Goal: Transaction & Acquisition: Purchase product/service

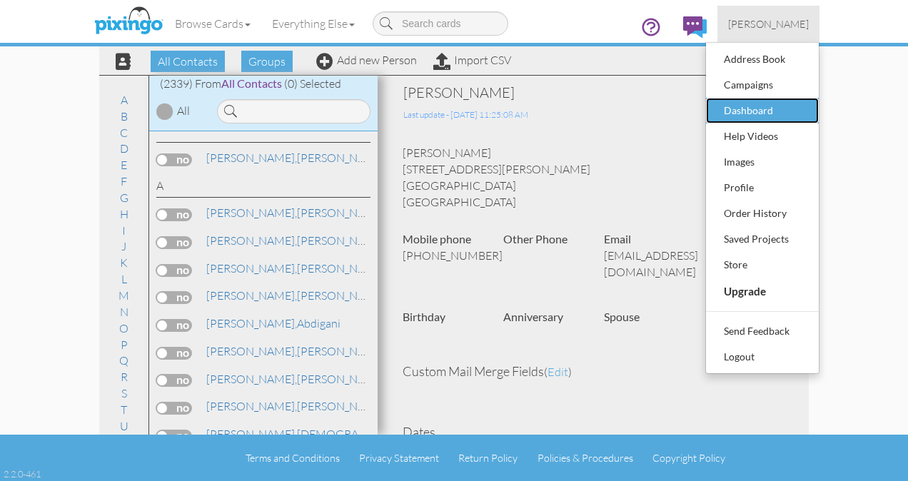
click at [756, 104] on div "Dashboard" at bounding box center [763, 110] width 84 height 21
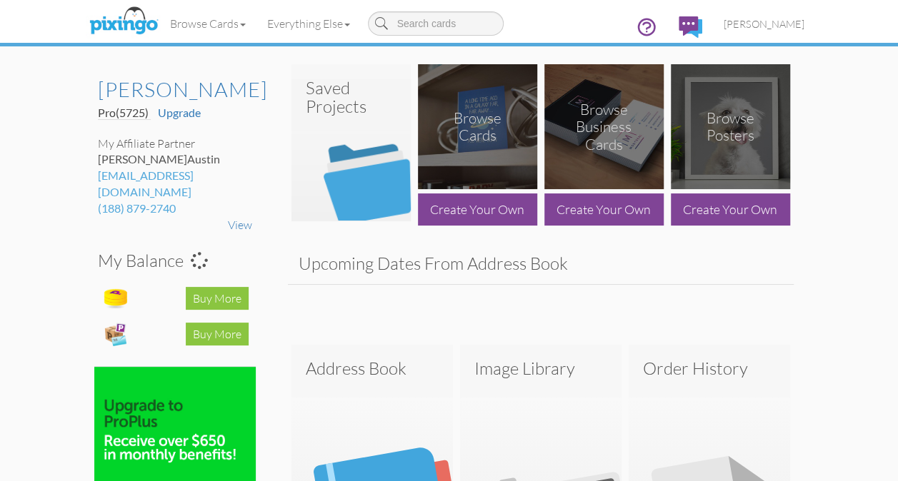
click at [335, 126] on img at bounding box center [350, 150] width 119 height 142
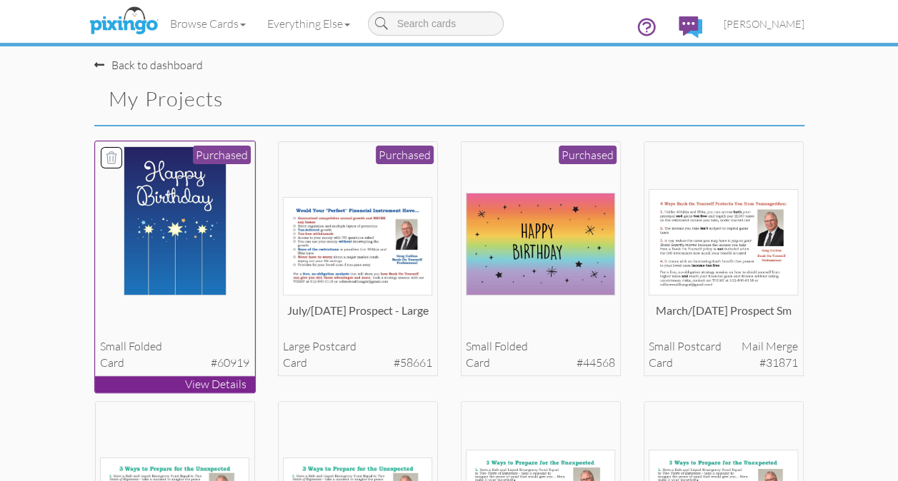
click at [203, 220] on img at bounding box center [175, 220] width 103 height 149
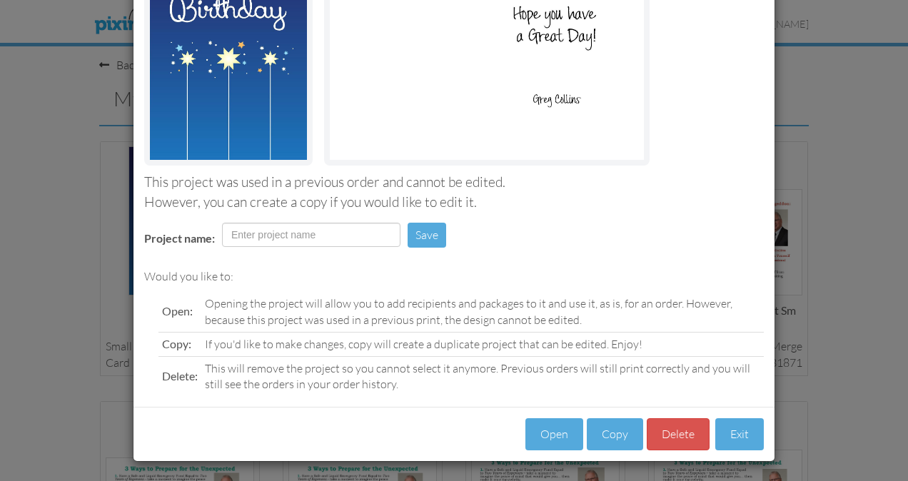
scroll to position [184, 0]
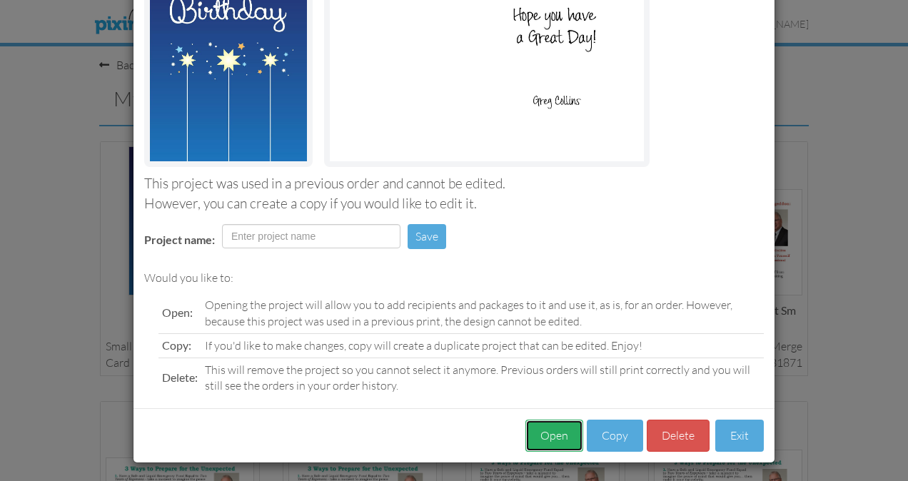
click at [554, 438] on button "Open" at bounding box center [555, 436] width 58 height 32
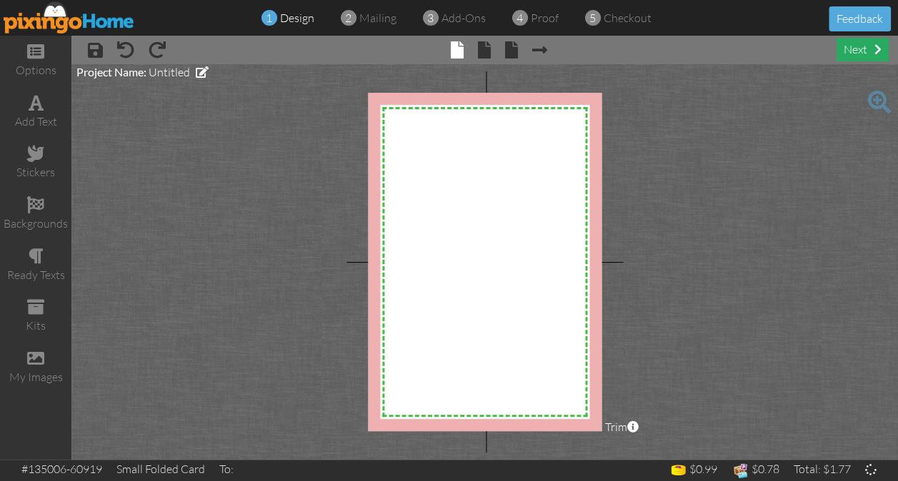
click at [861, 56] on div "next" at bounding box center [862, 50] width 52 height 24
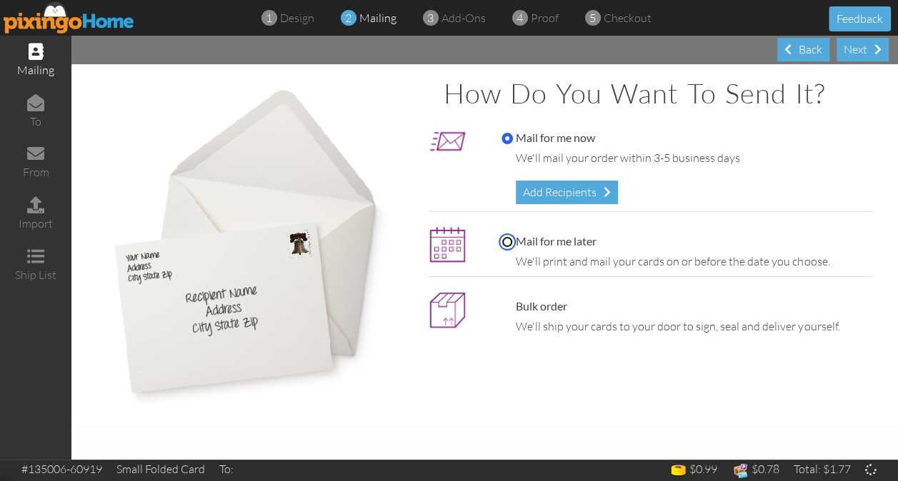
click at [507, 237] on input "Mail for me later" at bounding box center [506, 241] width 11 height 11
radio input "true"
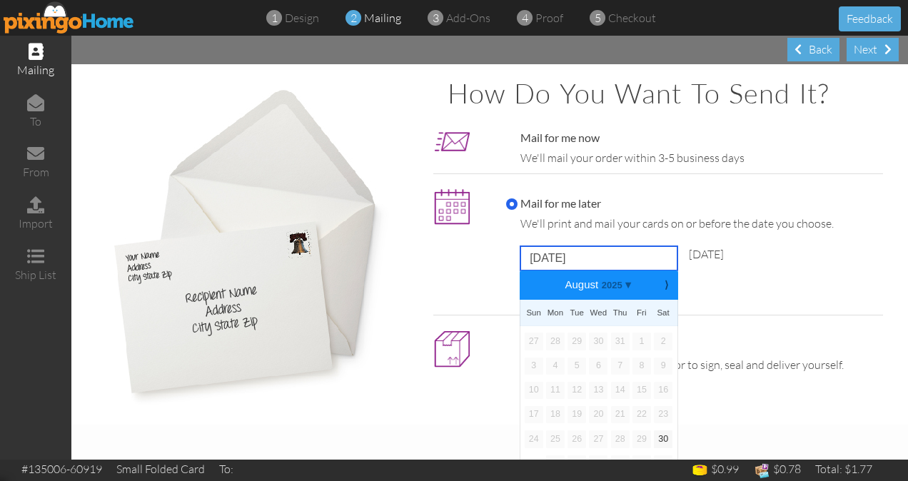
click at [536, 257] on input "[DATE]" at bounding box center [599, 258] width 157 height 24
click at [662, 283] on b "⟩" at bounding box center [667, 285] width 10 height 11
click at [642, 362] on link "12" at bounding box center [642, 366] width 19 height 17
type input "[DATE]"
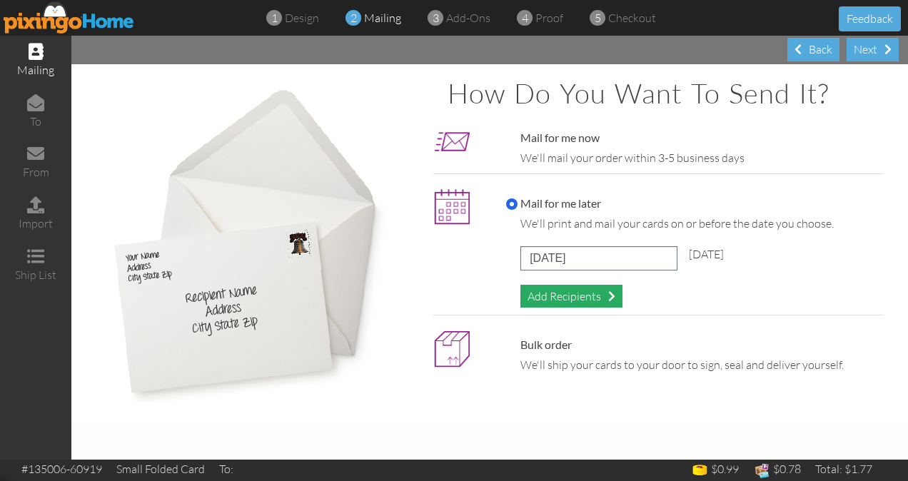
click at [553, 294] on div "Add Recipients" at bounding box center [572, 297] width 102 height 24
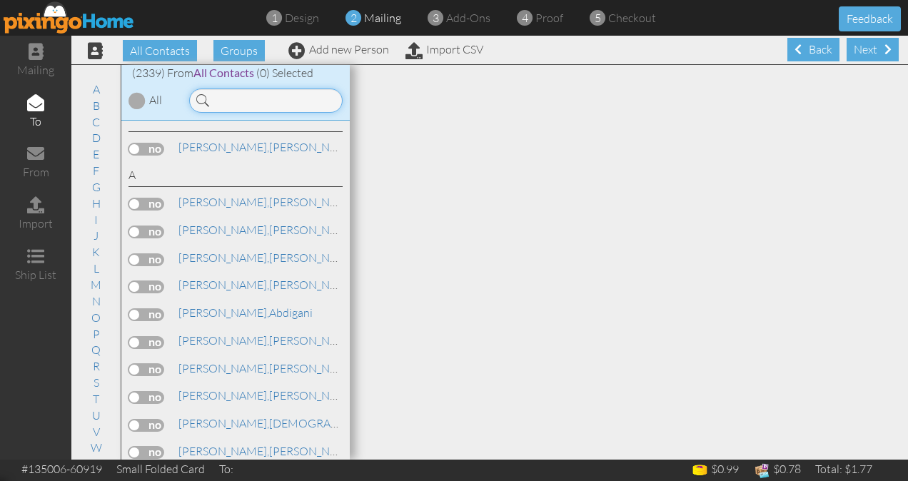
click at [238, 100] on input at bounding box center [266, 101] width 154 height 24
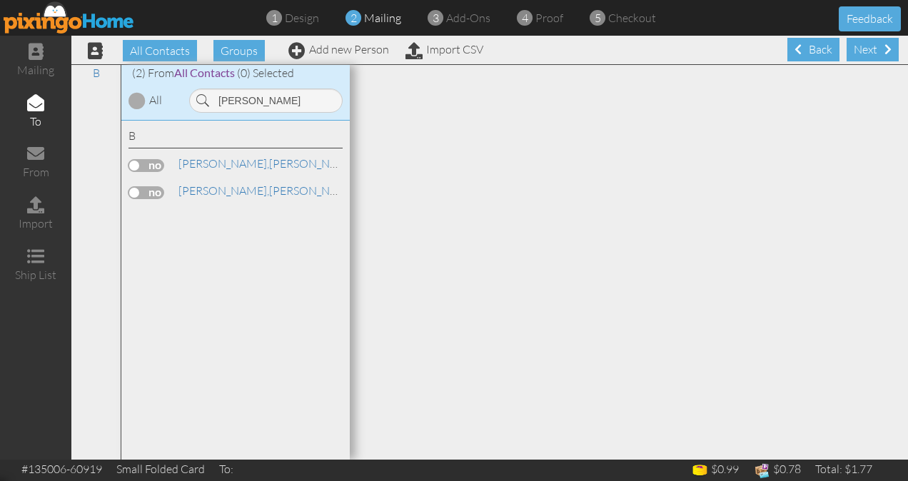
click at [152, 161] on label at bounding box center [147, 165] width 36 height 13
click at [0, 0] on input "checkbox" at bounding box center [0, 0] width 0 height 0
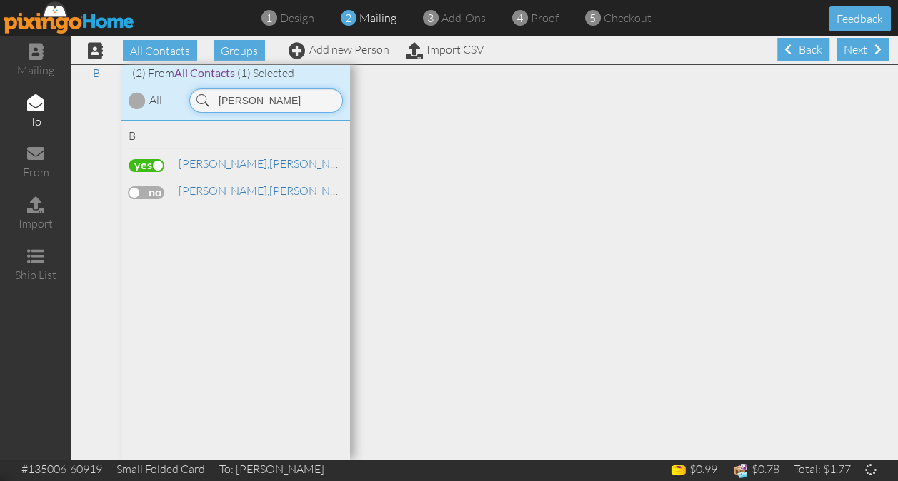
click at [266, 105] on input "[PERSON_NAME]" at bounding box center [266, 101] width 154 height 24
type input "B"
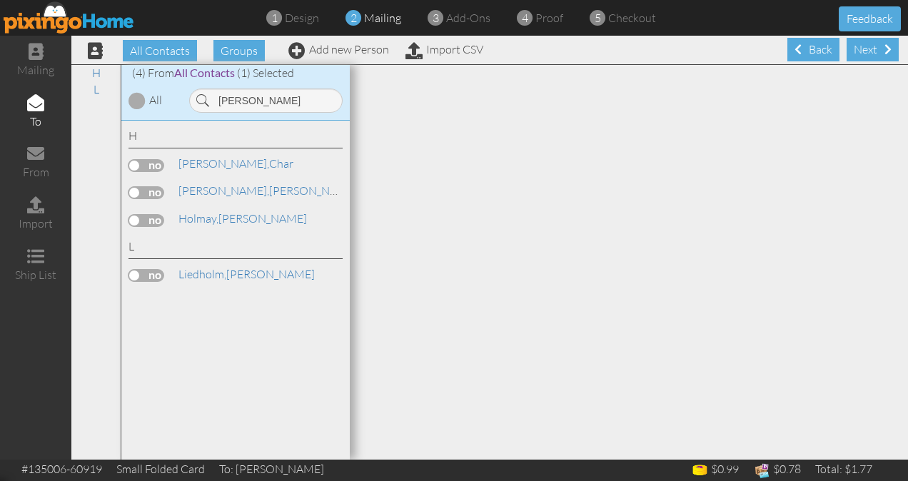
click at [147, 193] on label at bounding box center [147, 192] width 36 height 13
click at [0, 0] on input "checkbox" at bounding box center [0, 0] width 0 height 0
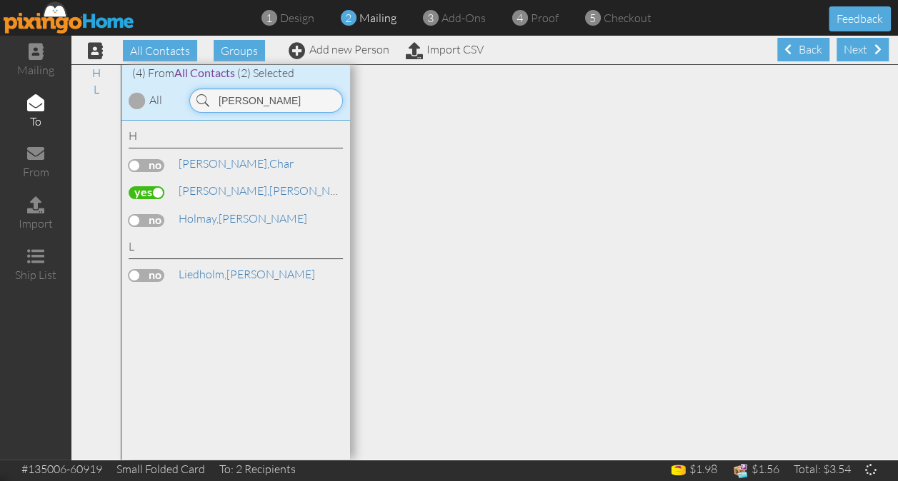
click at [250, 99] on input "[PERSON_NAME]" at bounding box center [266, 101] width 154 height 24
type input "H"
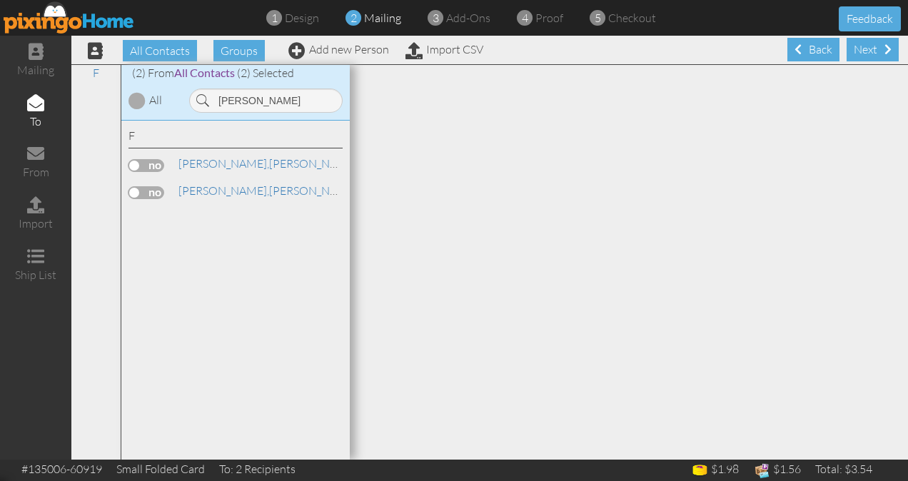
click at [147, 162] on label at bounding box center [147, 165] width 36 height 13
click at [0, 0] on input "checkbox" at bounding box center [0, 0] width 0 height 0
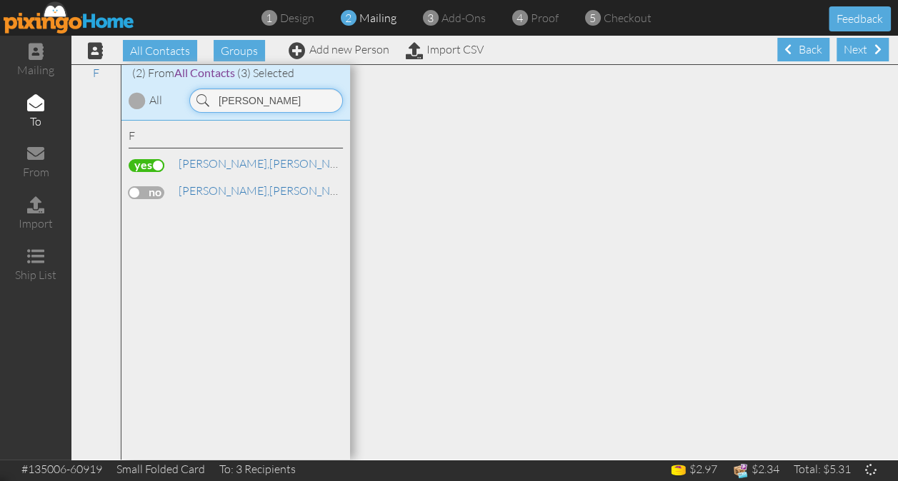
click at [258, 103] on input "[PERSON_NAME]" at bounding box center [266, 101] width 154 height 24
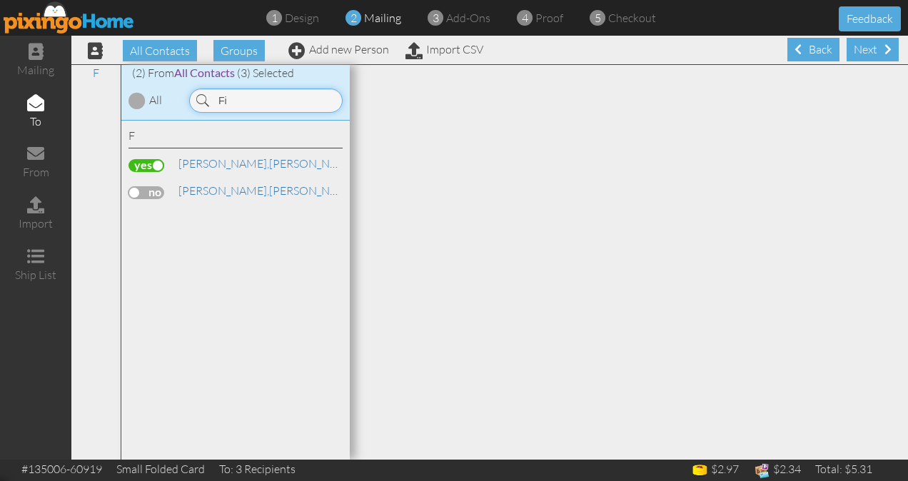
type input "F"
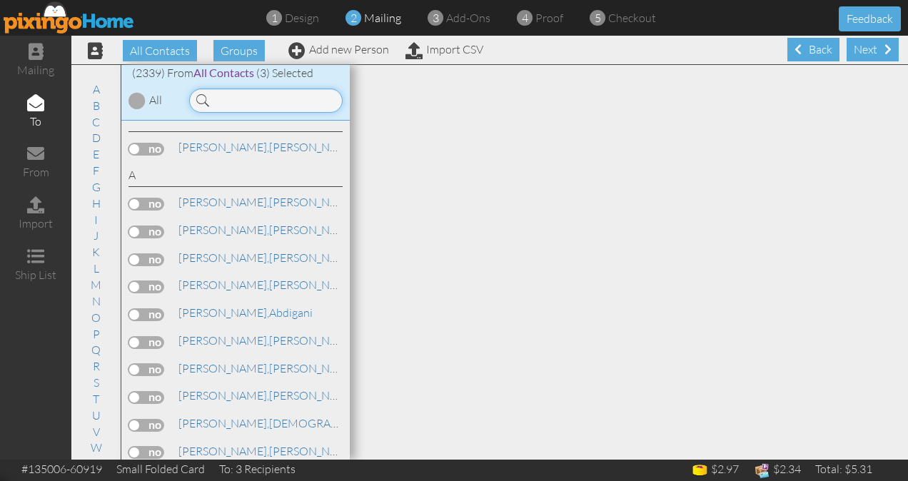
click at [258, 103] on input at bounding box center [266, 101] width 154 height 24
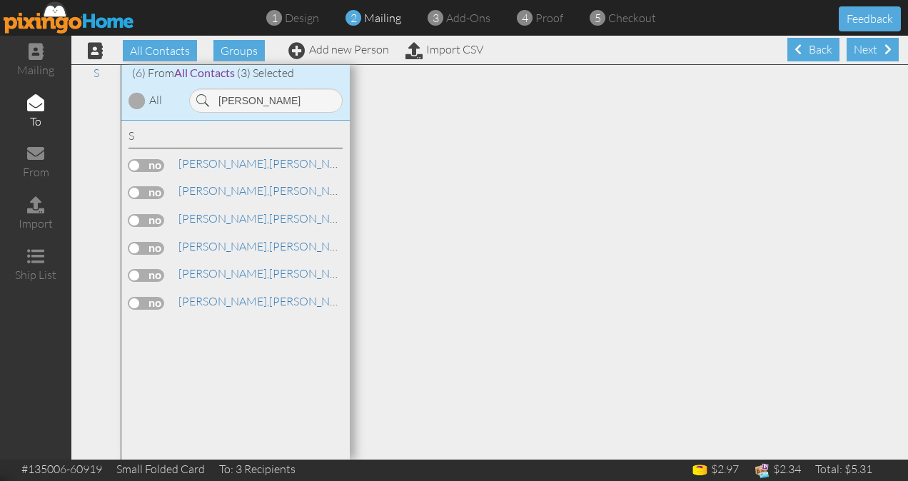
click at [146, 166] on label at bounding box center [147, 165] width 36 height 13
click at [0, 0] on input "checkbox" at bounding box center [0, 0] width 0 height 0
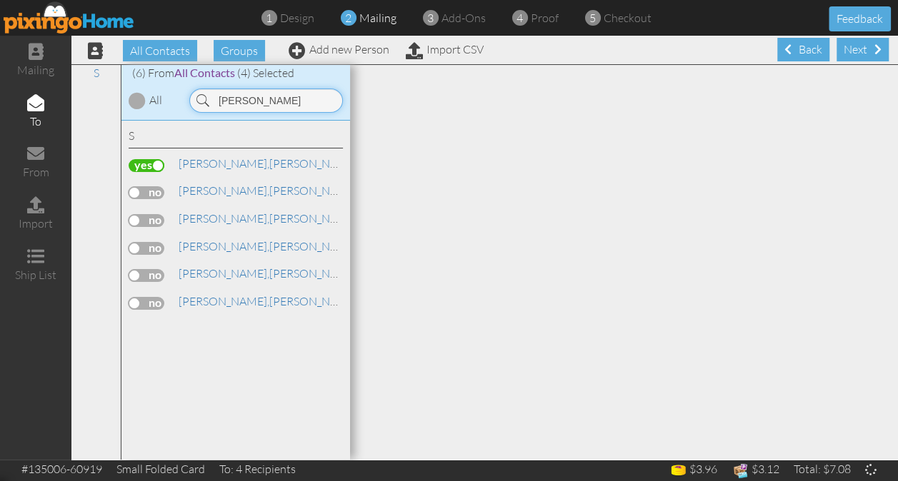
click at [261, 95] on input "[PERSON_NAME]" at bounding box center [266, 101] width 154 height 24
type input "S"
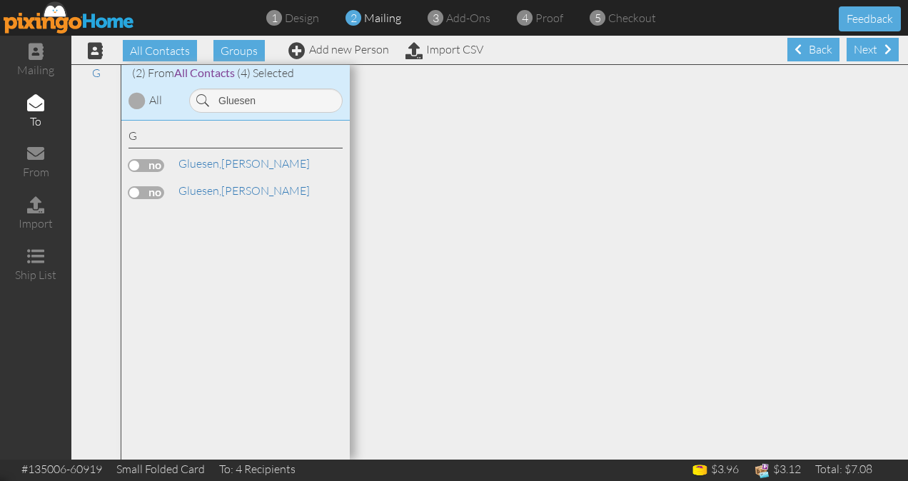
click at [146, 193] on label at bounding box center [147, 192] width 36 height 13
click at [0, 0] on input "checkbox" at bounding box center [0, 0] width 0 height 0
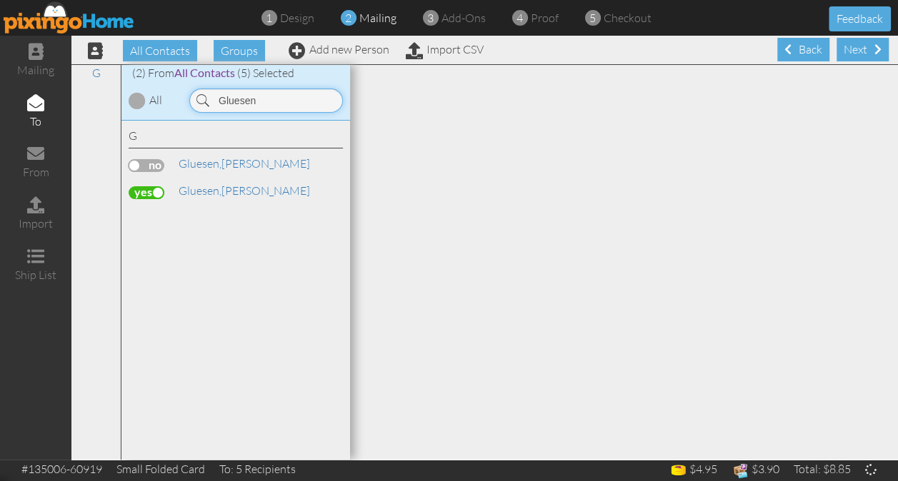
click at [263, 101] on input "Gluesen" at bounding box center [266, 101] width 154 height 24
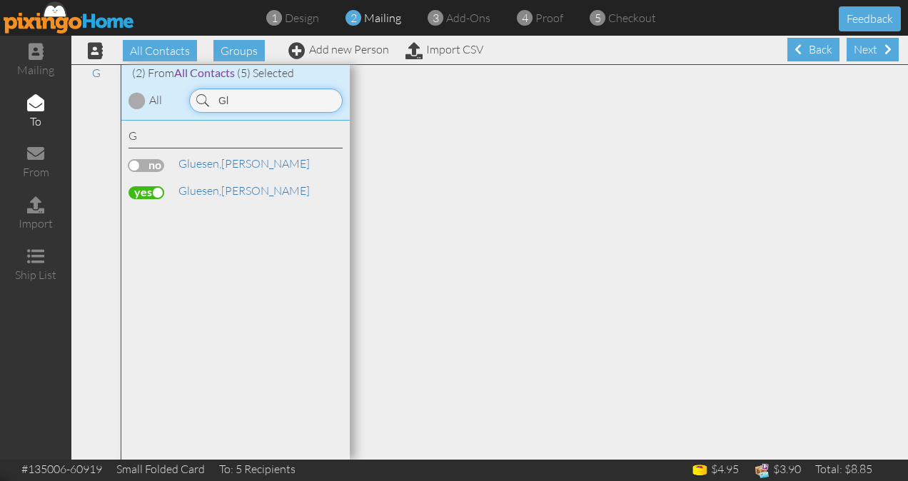
type input "G"
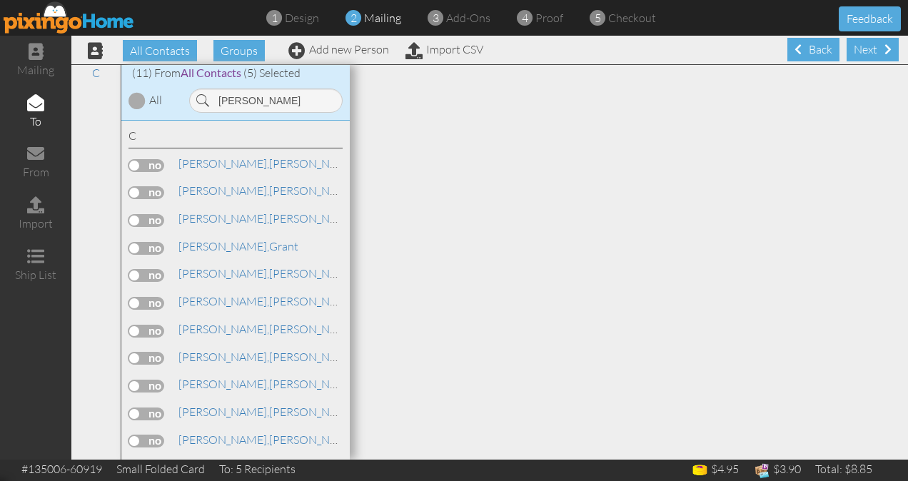
click at [148, 437] on label at bounding box center [147, 441] width 36 height 13
click at [0, 0] on input "checkbox" at bounding box center [0, 0] width 0 height 0
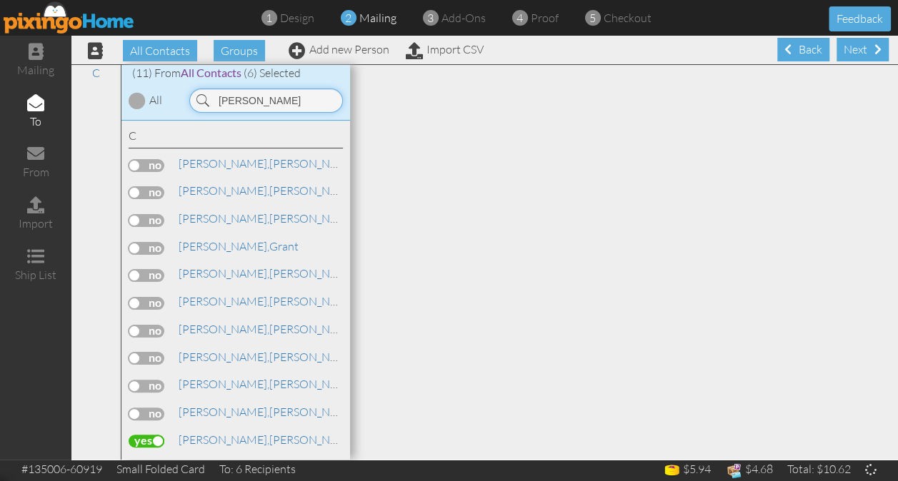
click at [264, 104] on input "[PERSON_NAME]" at bounding box center [266, 101] width 154 height 24
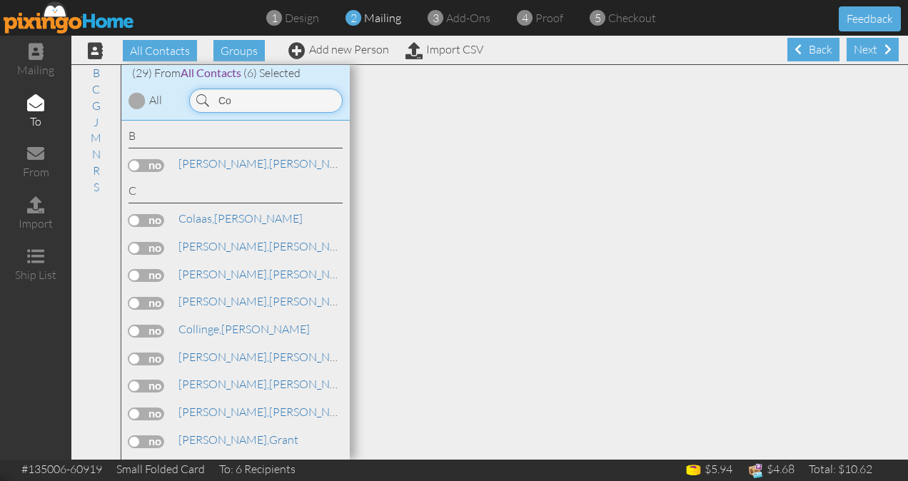
type input "C"
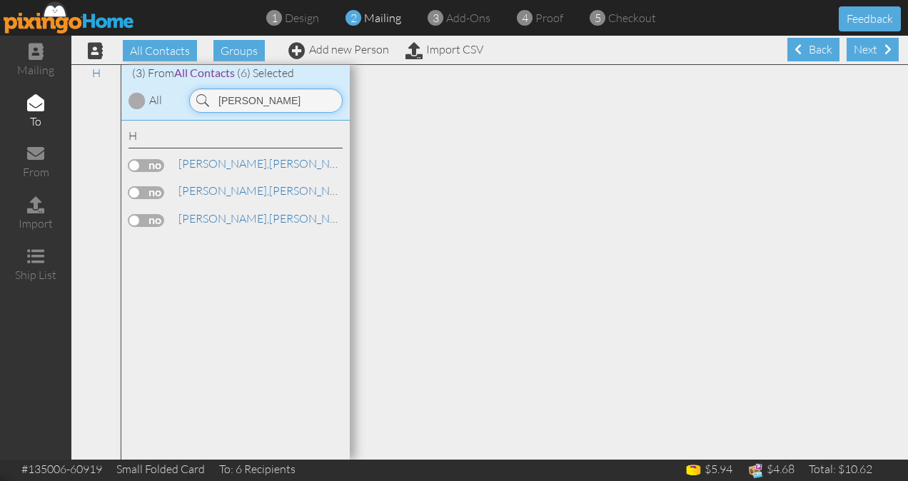
type input "[PERSON_NAME]"
click at [156, 188] on label at bounding box center [147, 192] width 36 height 13
click at [0, 0] on input "checkbox" at bounding box center [0, 0] width 0 height 0
click at [847, 54] on div "Next" at bounding box center [873, 50] width 52 height 24
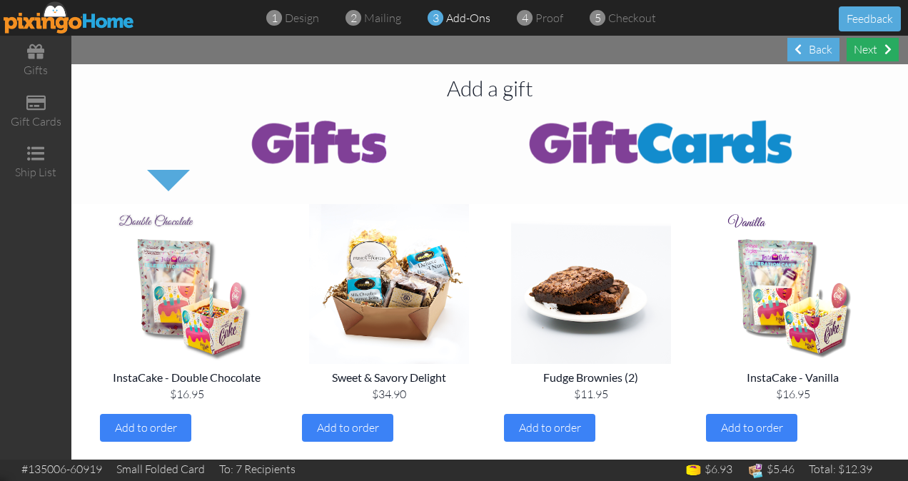
click at [863, 50] on div "Next" at bounding box center [873, 50] width 52 height 24
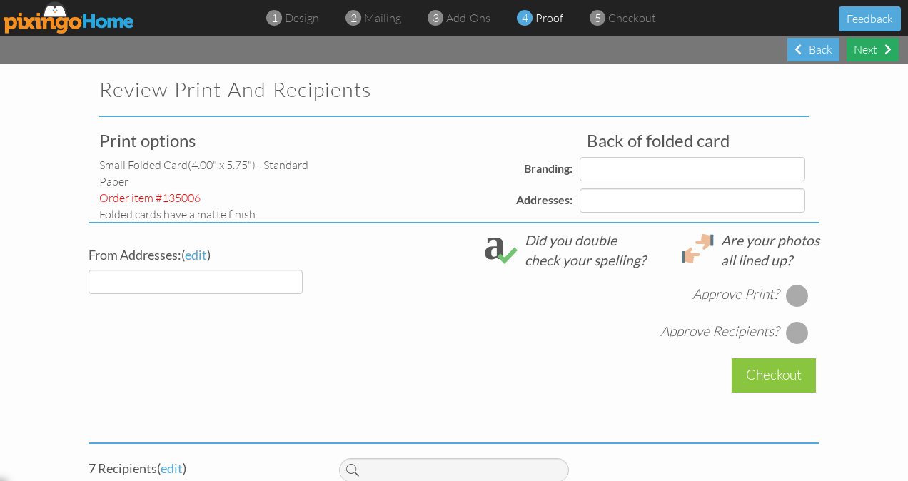
select select "object:41773"
select select "object:41776"
select select "object:41778"
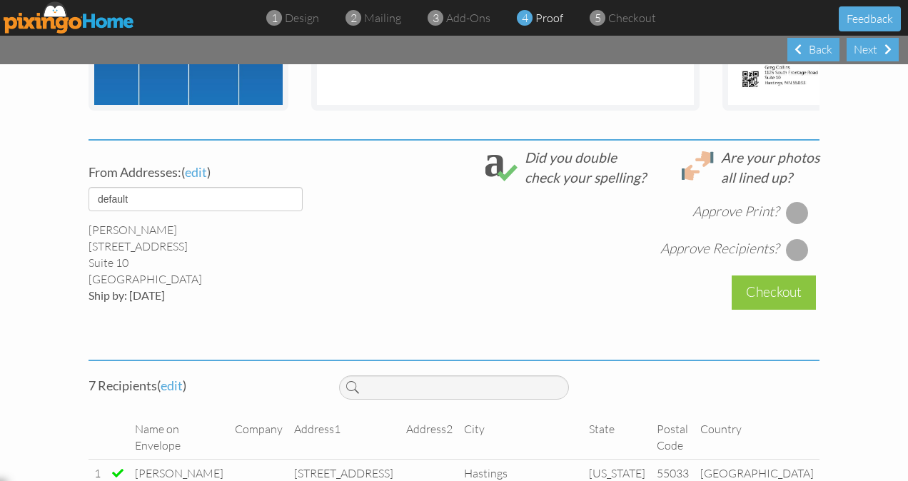
scroll to position [458, 0]
click at [795, 224] on div at bounding box center [797, 212] width 23 height 23
click at [794, 258] on div at bounding box center [797, 249] width 23 height 23
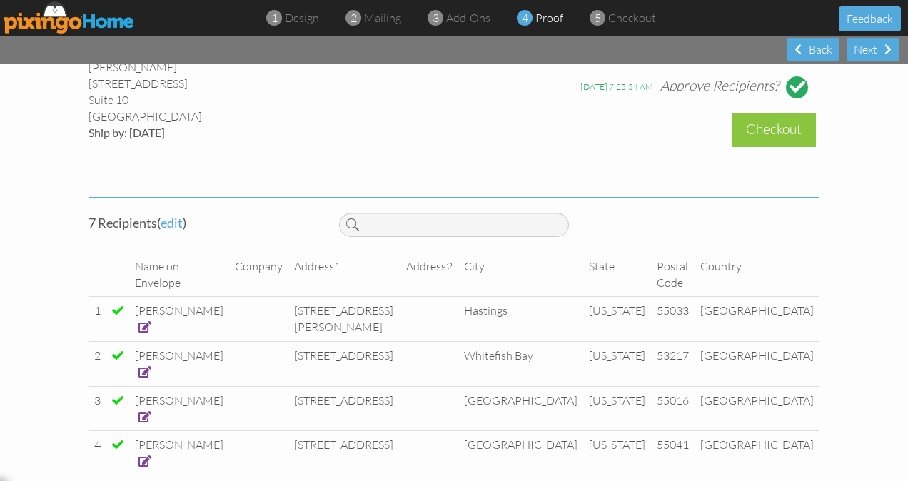
scroll to position [26, 0]
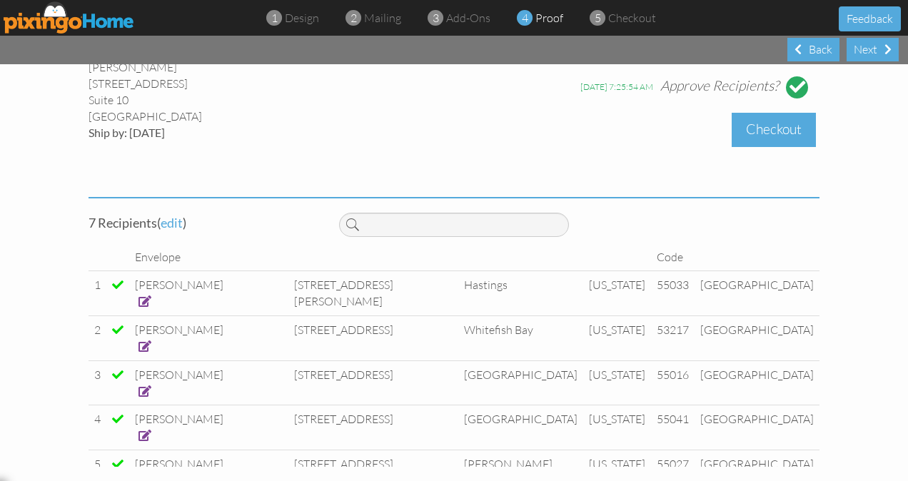
click at [777, 132] on div "Checkout" at bounding box center [774, 130] width 84 height 34
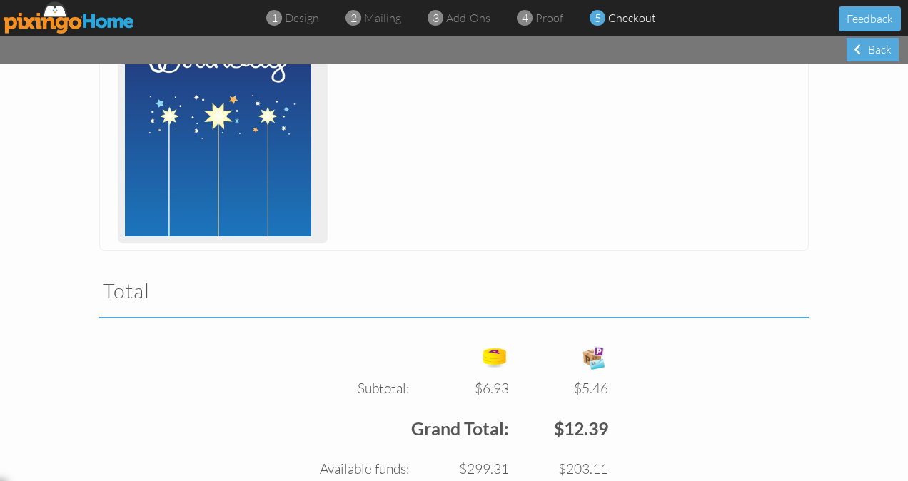
scroll to position [439, 0]
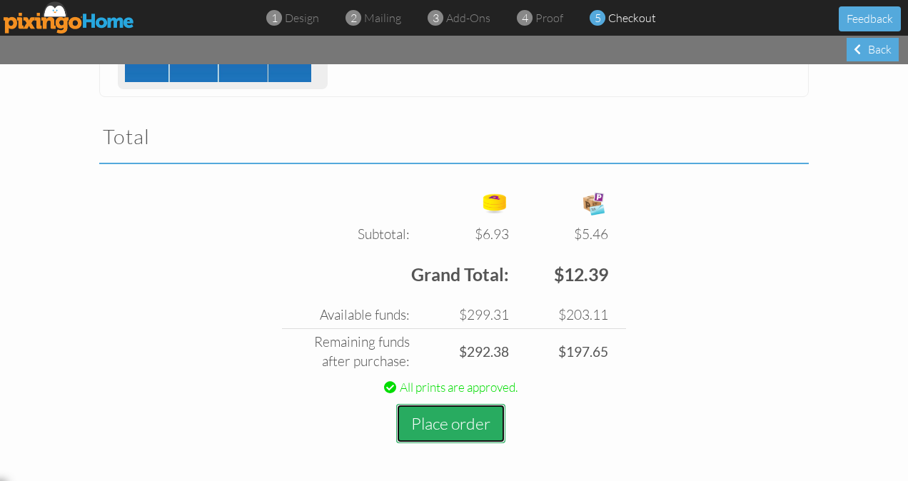
click at [449, 419] on button "Place order" at bounding box center [450, 423] width 109 height 39
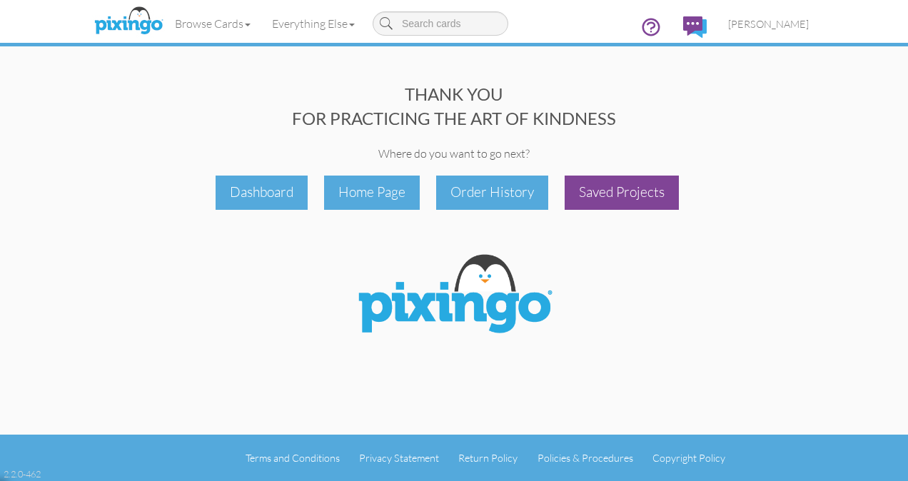
click at [593, 185] on div "Saved Projects" at bounding box center [622, 193] width 114 height 34
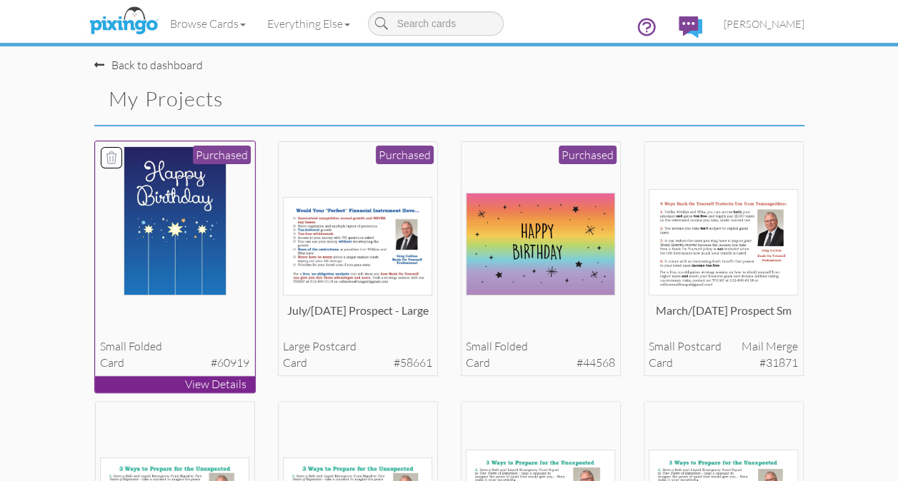
click at [184, 210] on img at bounding box center [175, 220] width 103 height 149
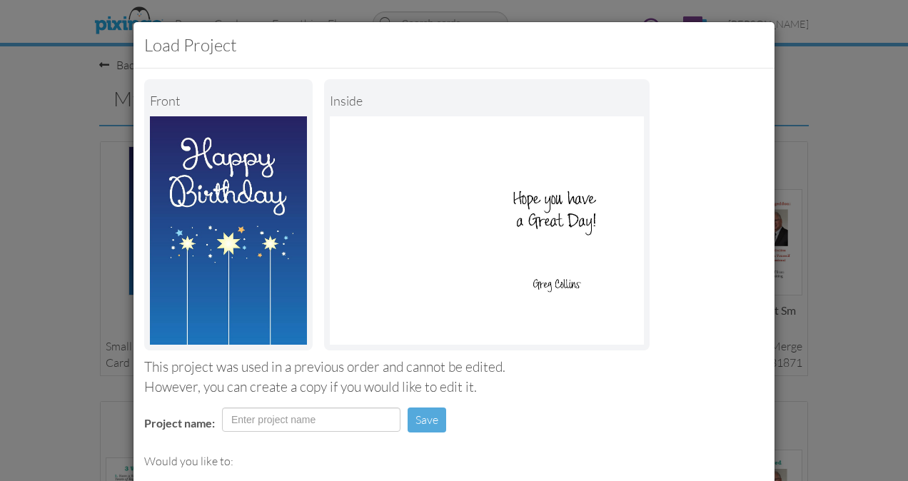
scroll to position [185, 0]
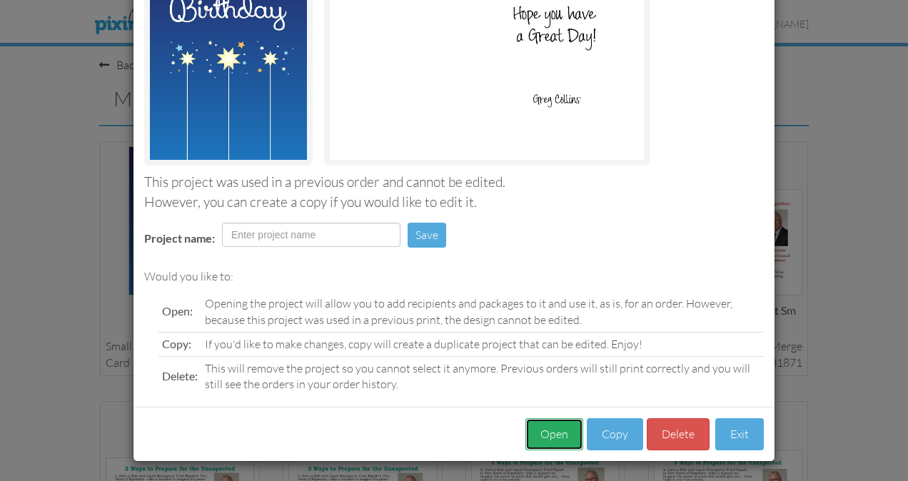
click at [552, 434] on button "Open" at bounding box center [555, 435] width 58 height 32
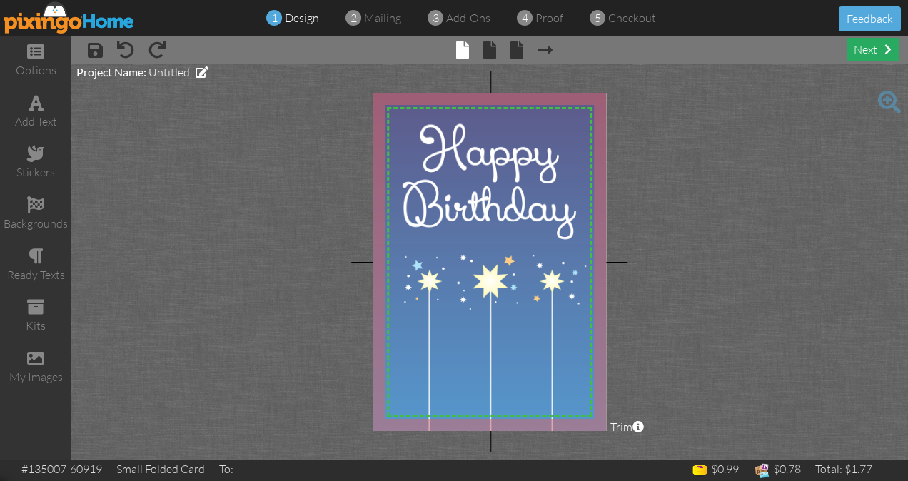
click at [861, 50] on div "next" at bounding box center [873, 50] width 52 height 24
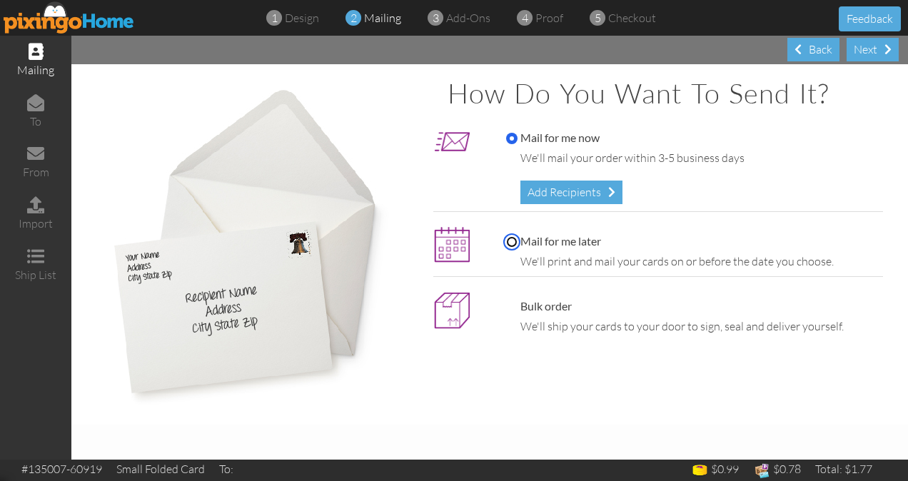
click at [511, 238] on input "Mail for me later" at bounding box center [511, 241] width 11 height 11
radio input "true"
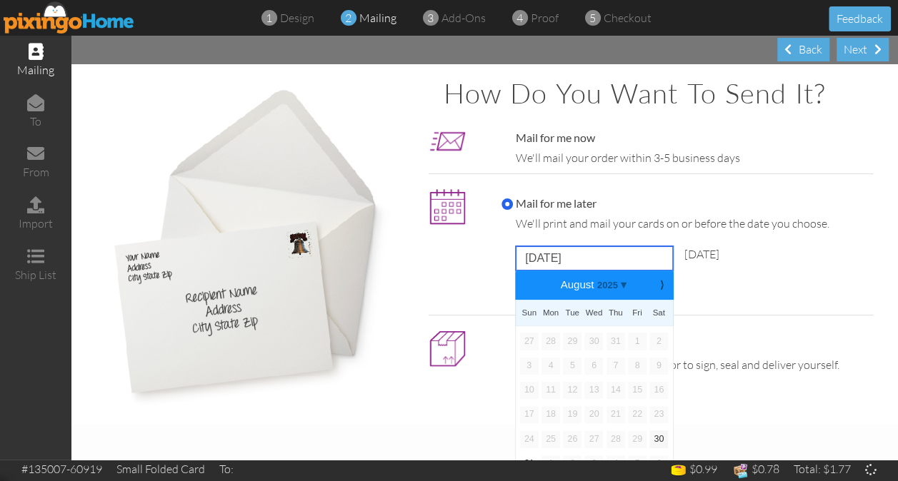
click at [536, 258] on input "[DATE]" at bounding box center [594, 258] width 157 height 24
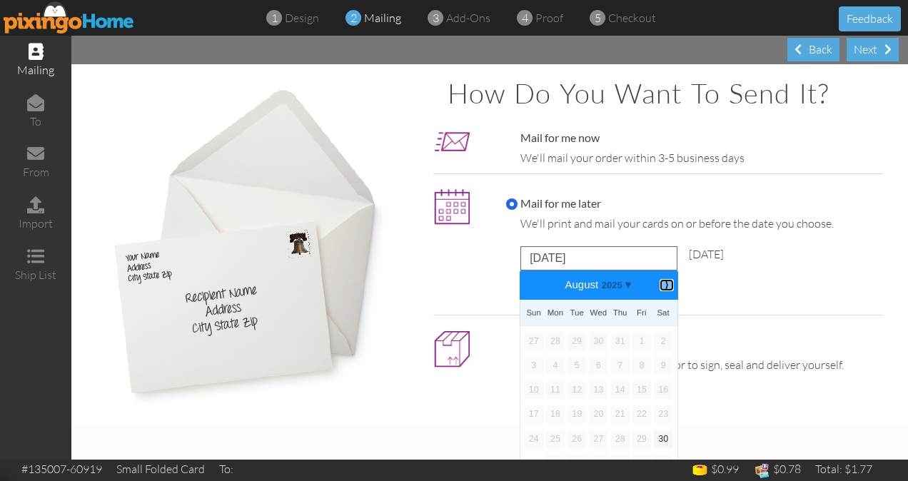
click at [662, 282] on b "⟩" at bounding box center [667, 285] width 10 height 11
click at [658, 366] on link "13" at bounding box center [663, 366] width 19 height 17
type input "[DATE]"
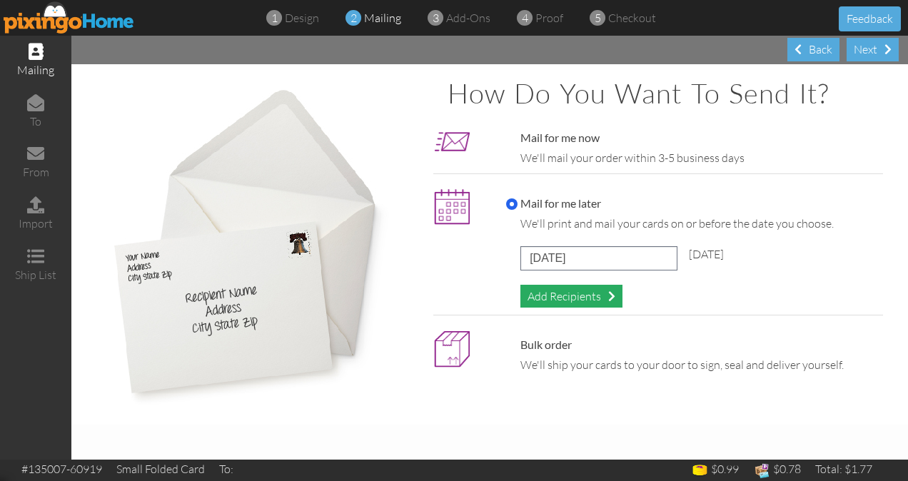
click at [580, 293] on div "Add Recipients" at bounding box center [572, 297] width 102 height 24
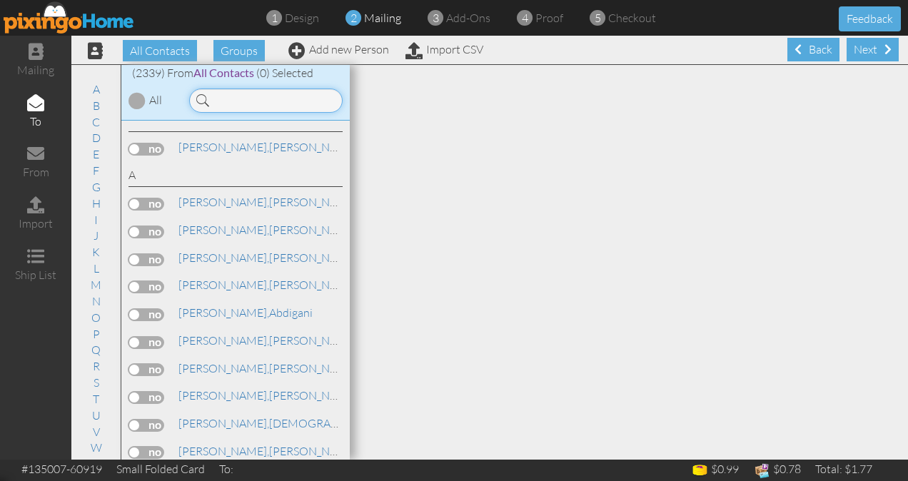
click at [231, 97] on input at bounding box center [266, 101] width 154 height 24
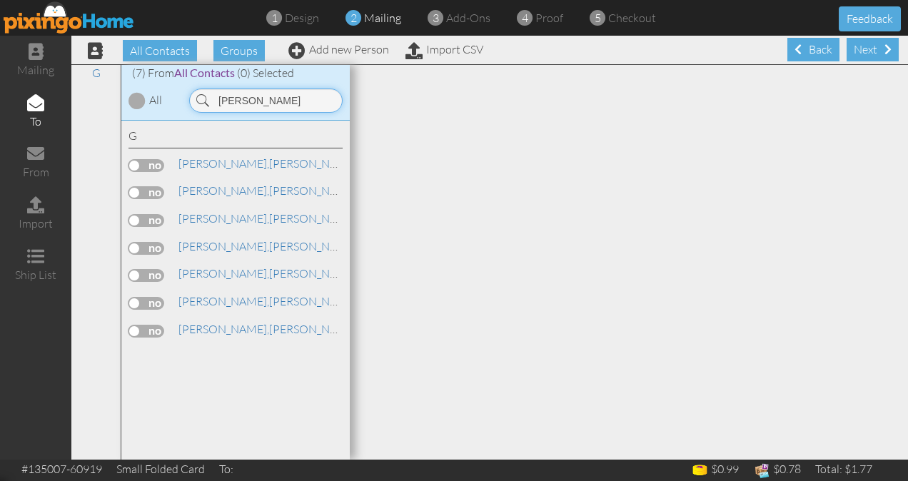
type input "[PERSON_NAME]"
click at [150, 242] on label at bounding box center [147, 248] width 36 height 13
click at [0, 0] on input "checkbox" at bounding box center [0, 0] width 0 height 0
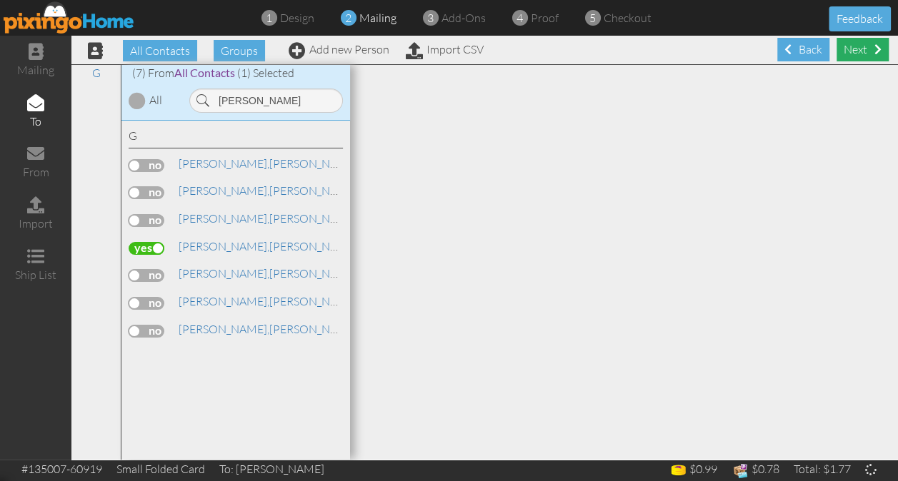
click at [840, 54] on div "Next" at bounding box center [862, 50] width 52 height 24
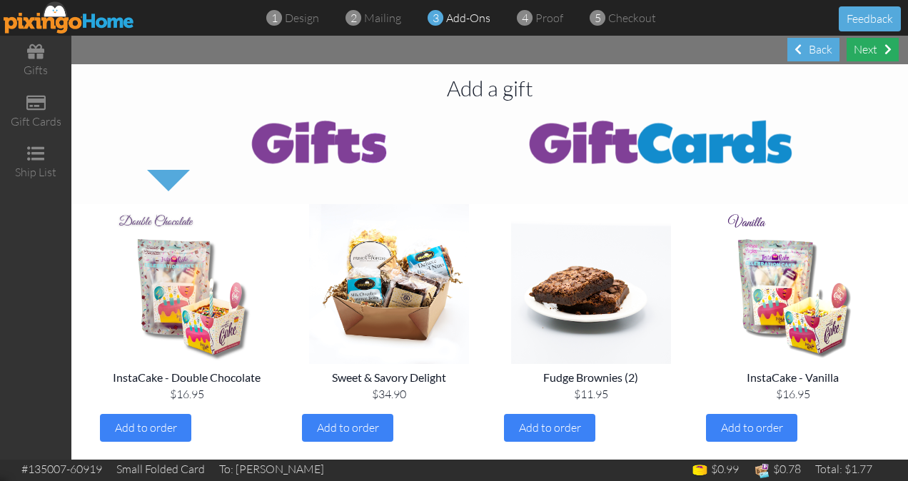
click at [873, 48] on div "Next" at bounding box center [873, 50] width 52 height 24
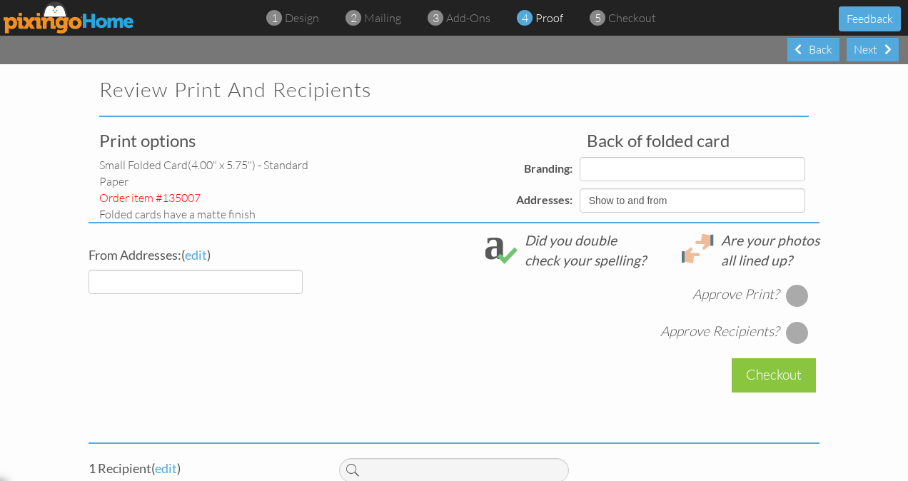
select select "object:47351"
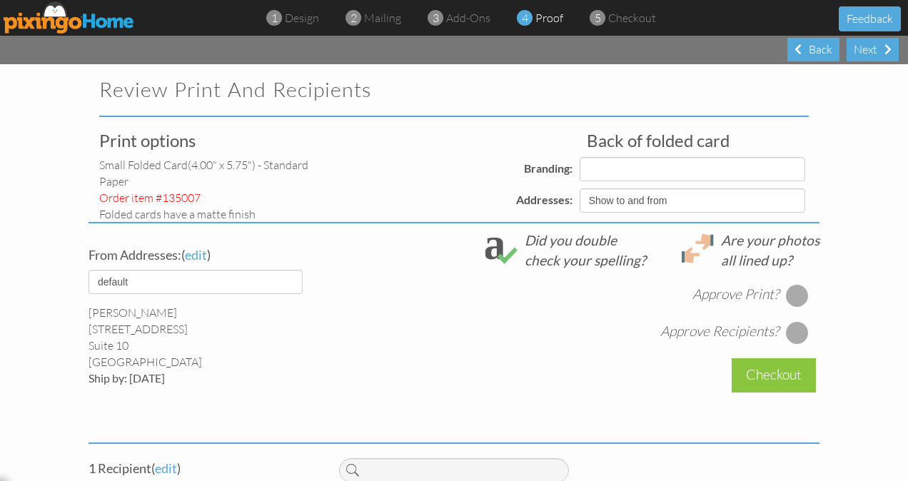
select select "object:47353"
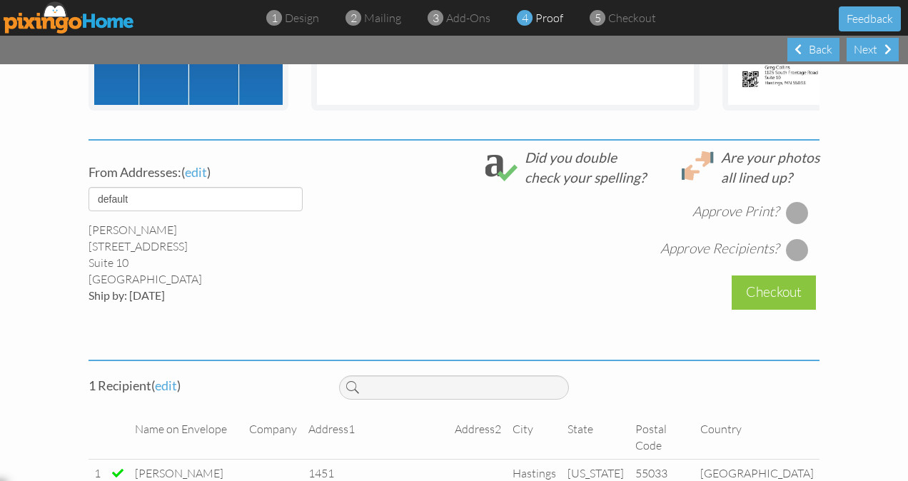
scroll to position [469, 0]
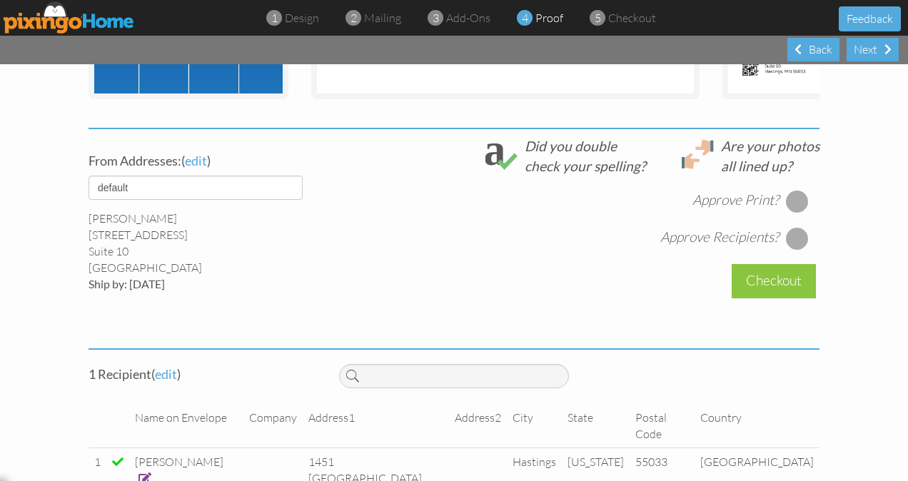
click at [793, 213] on div at bounding box center [797, 201] width 23 height 23
click at [794, 247] on div at bounding box center [797, 238] width 23 height 23
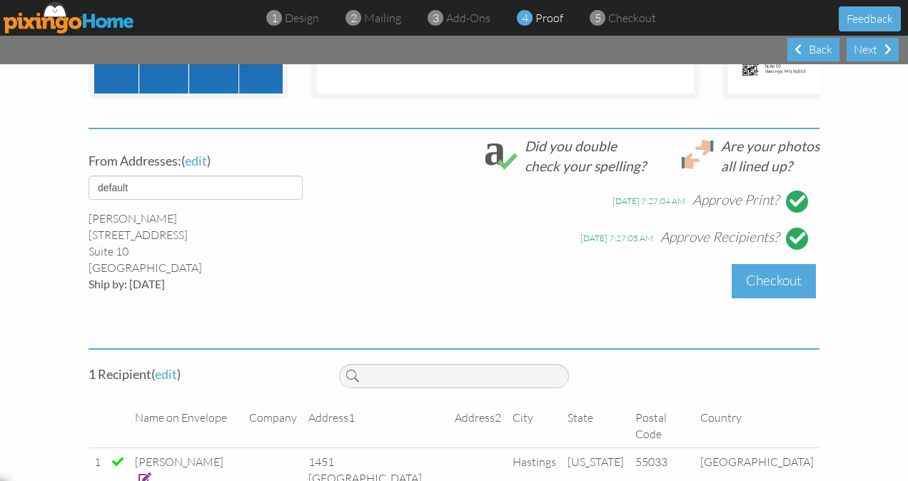
click at [768, 293] on div "Checkout" at bounding box center [774, 281] width 84 height 34
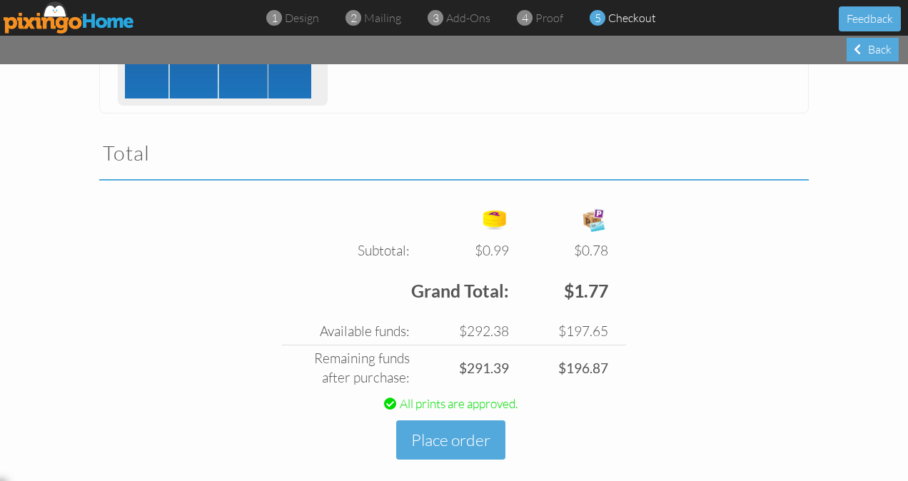
scroll to position [439, 0]
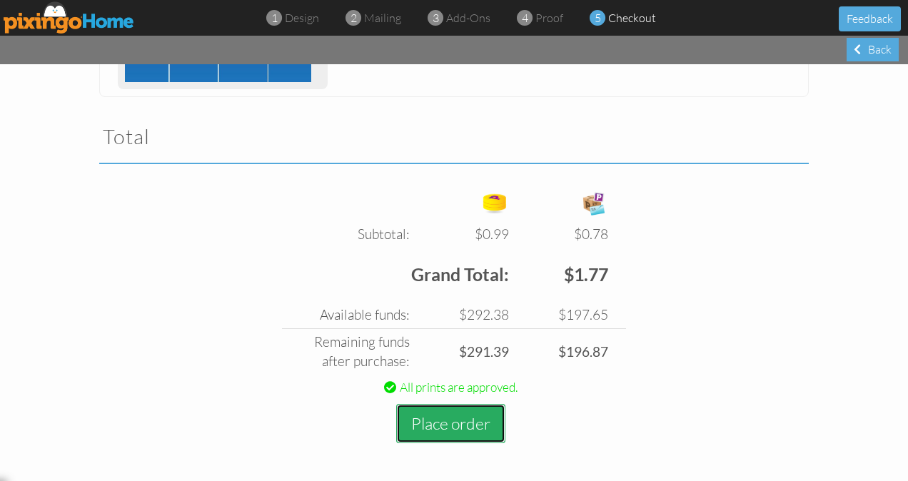
click at [455, 419] on button "Place order" at bounding box center [450, 423] width 109 height 39
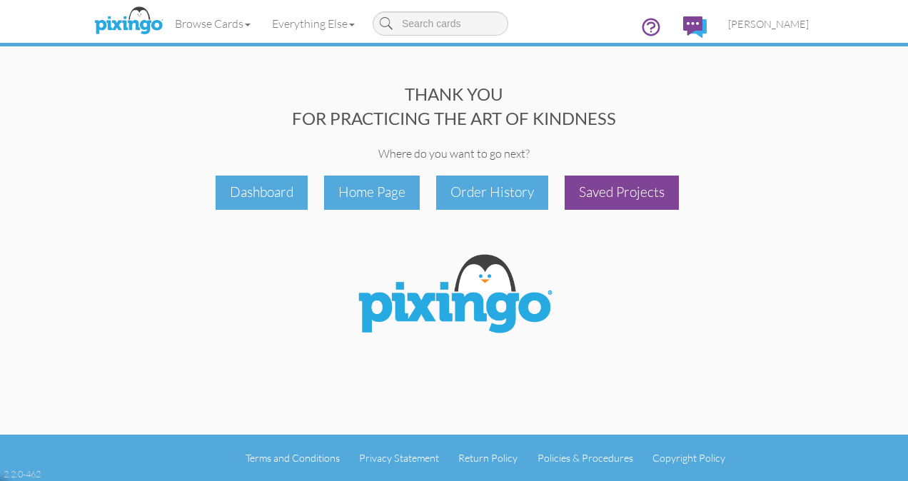
click at [621, 196] on div "Saved Projects" at bounding box center [622, 193] width 114 height 34
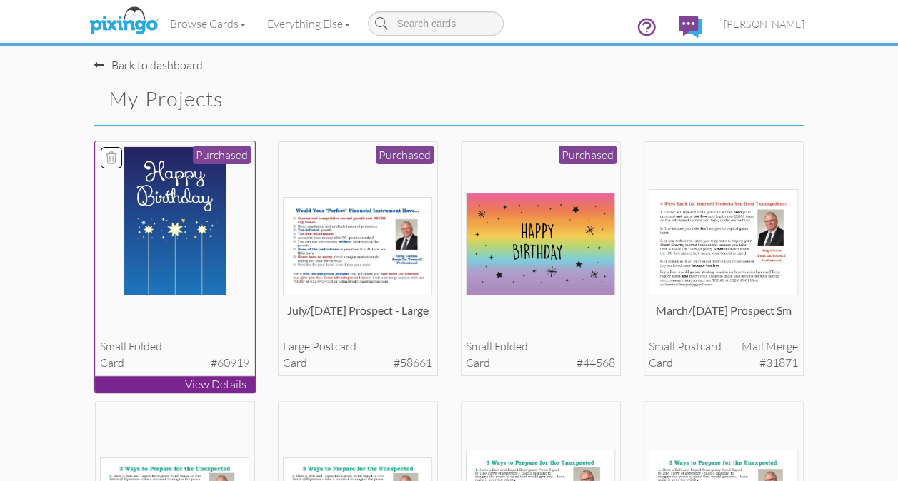
click at [186, 242] on img at bounding box center [175, 220] width 103 height 149
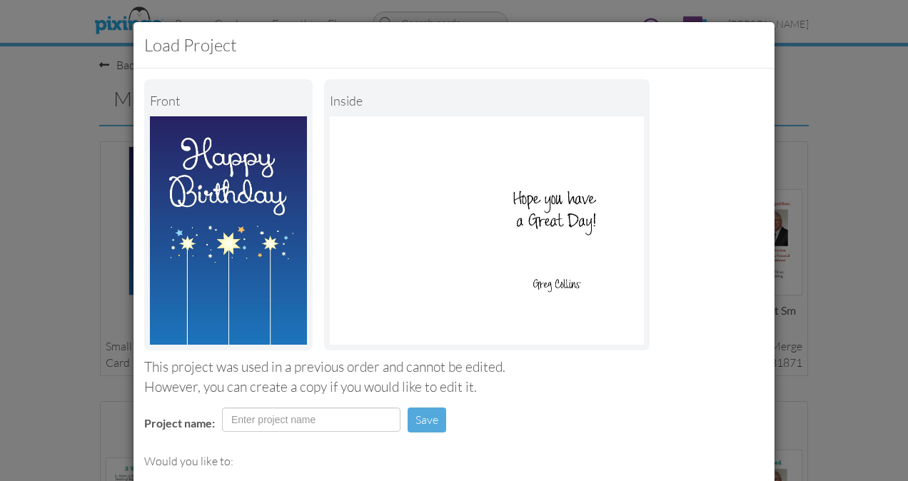
scroll to position [185, 0]
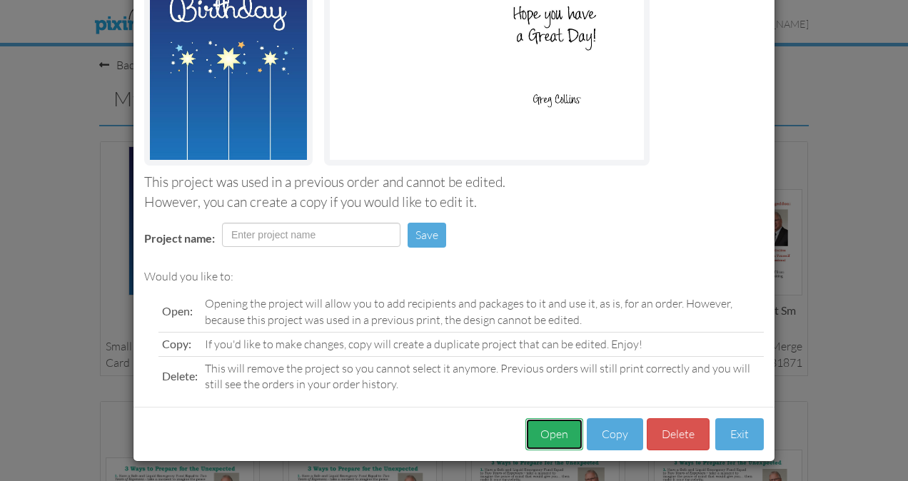
click at [539, 427] on button "Open" at bounding box center [555, 435] width 58 height 32
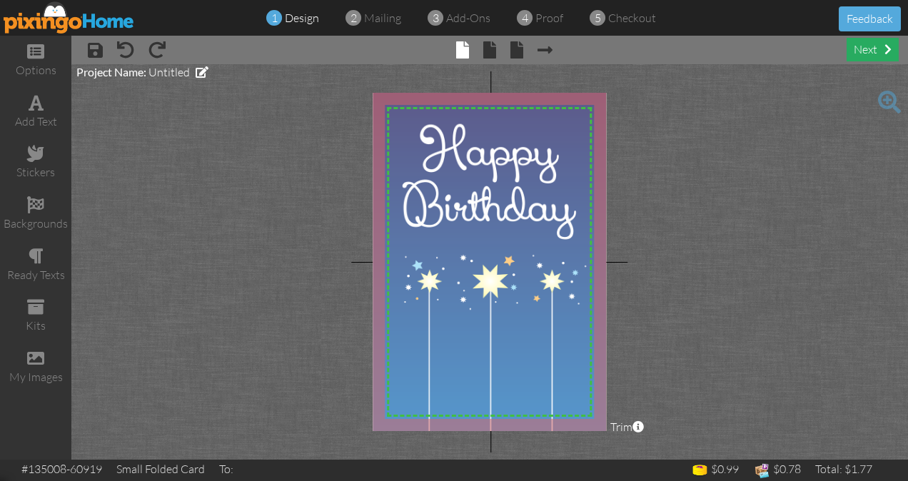
click at [856, 55] on div "next" at bounding box center [873, 50] width 52 height 24
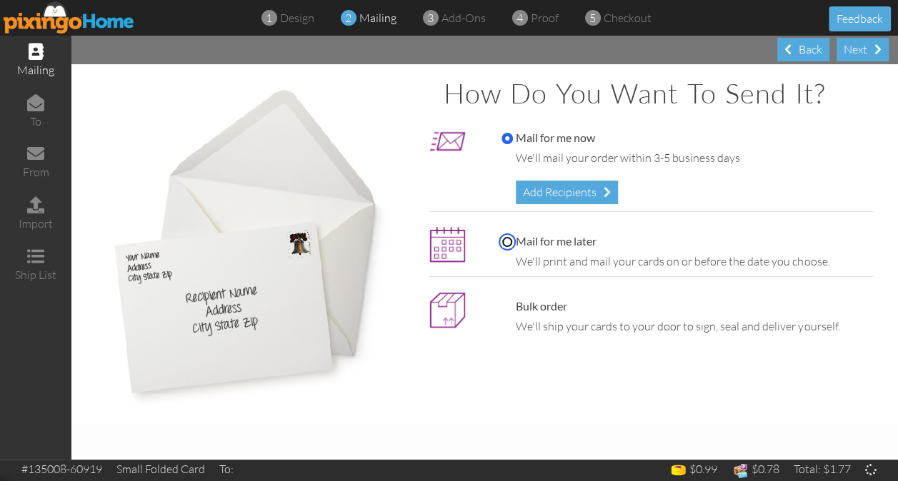
click at [507, 240] on input "Mail for me later" at bounding box center [506, 241] width 11 height 11
radio input "true"
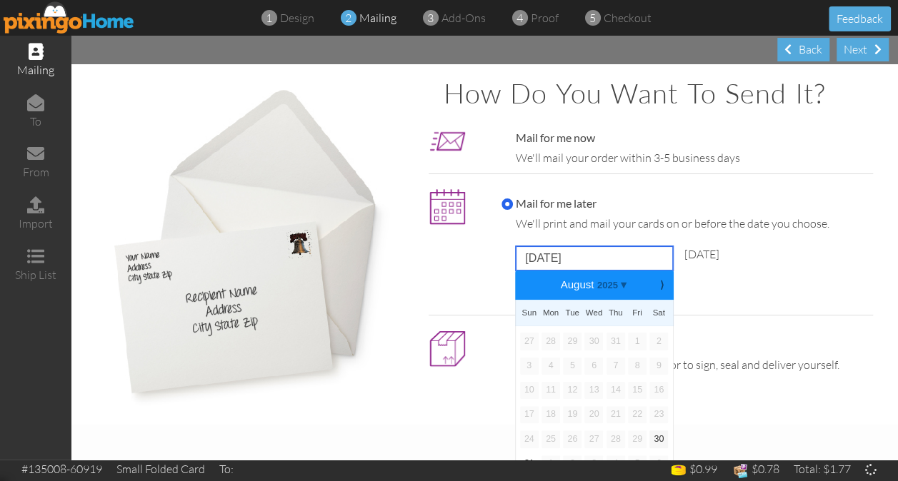
click at [540, 254] on input "[DATE]" at bounding box center [594, 258] width 157 height 24
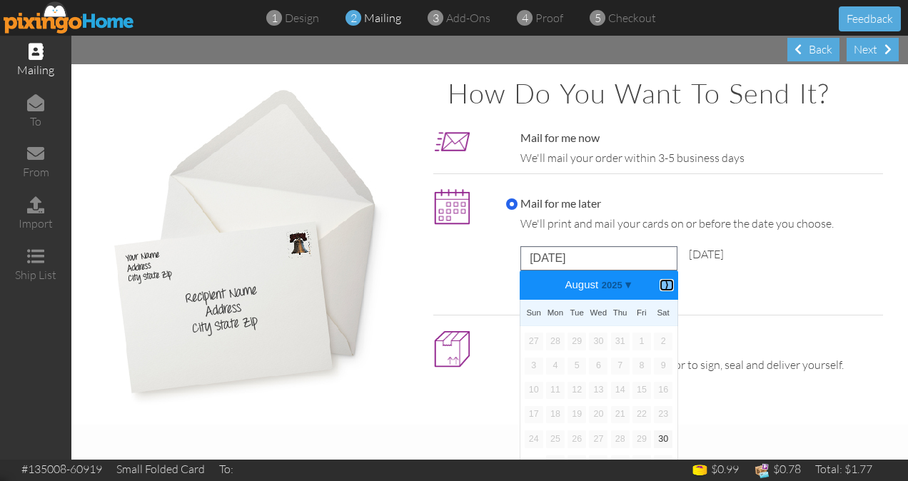
click at [662, 289] on b "⟩" at bounding box center [667, 285] width 10 height 11
click at [576, 366] on link "9" at bounding box center [577, 366] width 19 height 17
type input "[DATE]"
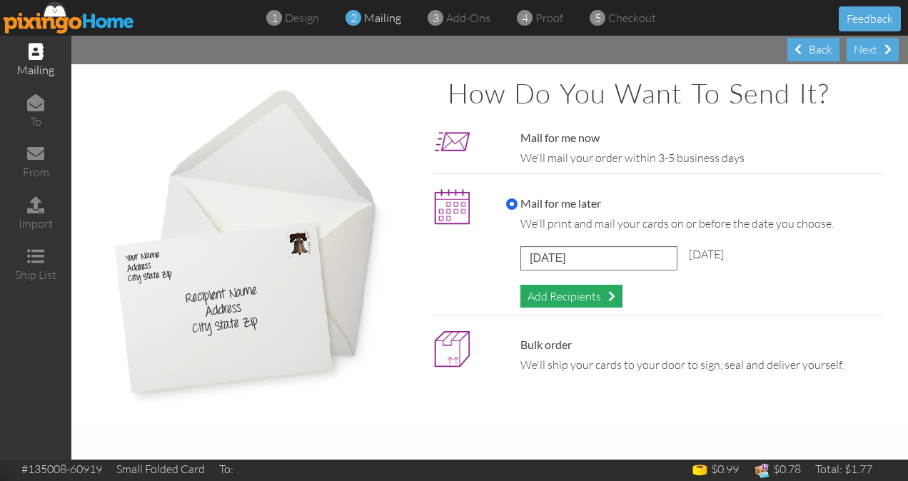
click at [576, 300] on div "Add Recipients" at bounding box center [572, 297] width 102 height 24
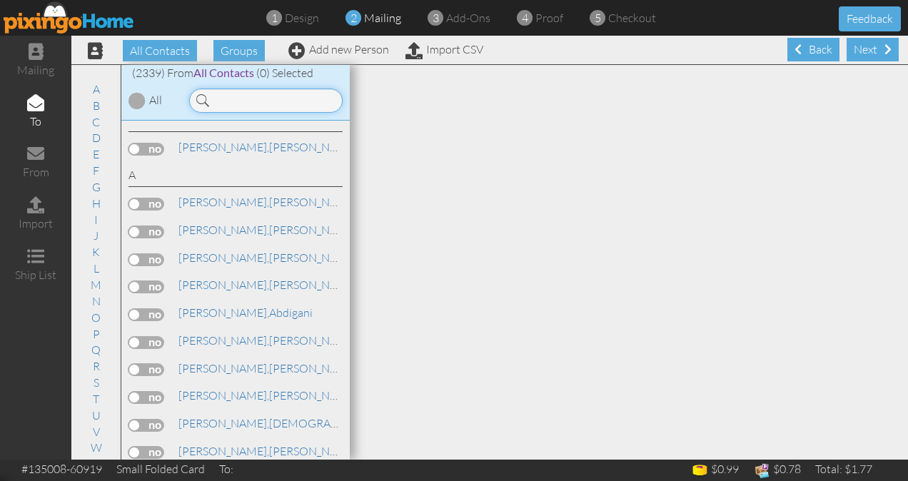
click at [226, 101] on input at bounding box center [266, 101] width 154 height 24
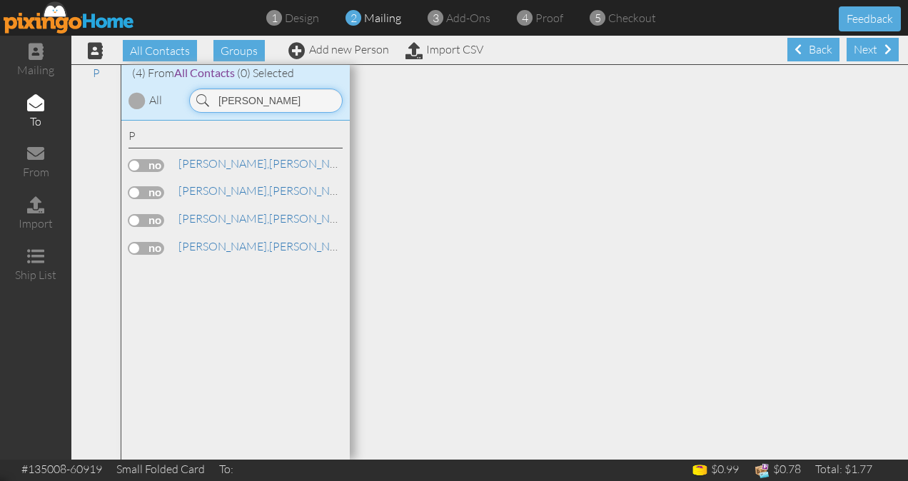
type input "[PERSON_NAME]"
click at [152, 214] on label at bounding box center [147, 220] width 36 height 13
click at [0, 0] on input "checkbox" at bounding box center [0, 0] width 0 height 0
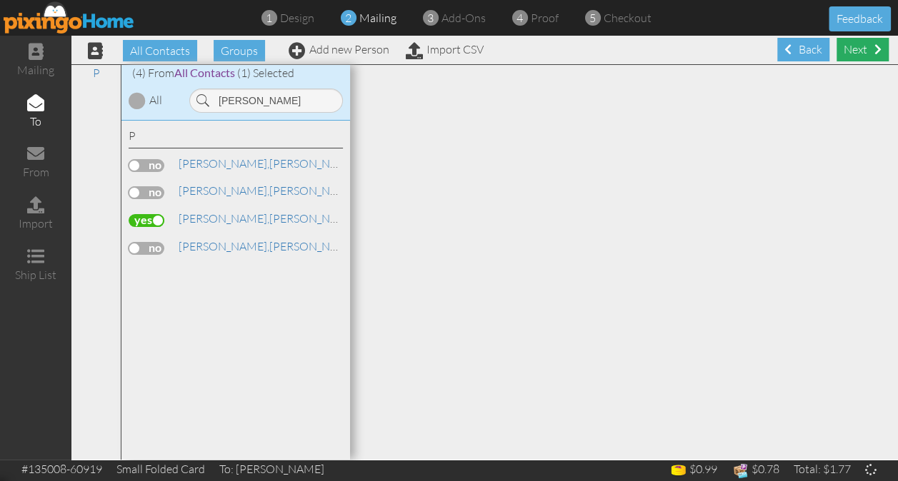
click at [846, 49] on div "Next" at bounding box center [862, 50] width 52 height 24
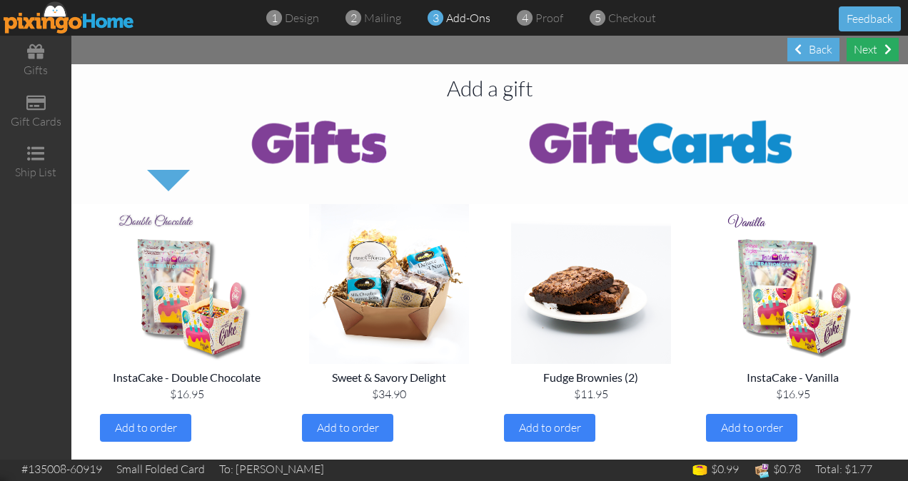
click at [864, 52] on div "Next" at bounding box center [873, 50] width 52 height 24
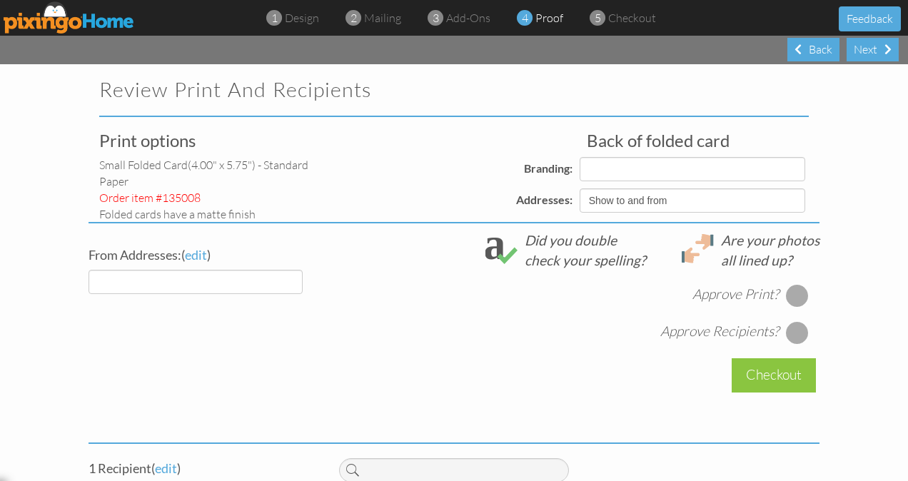
select select "object:52884"
select select "object:52887"
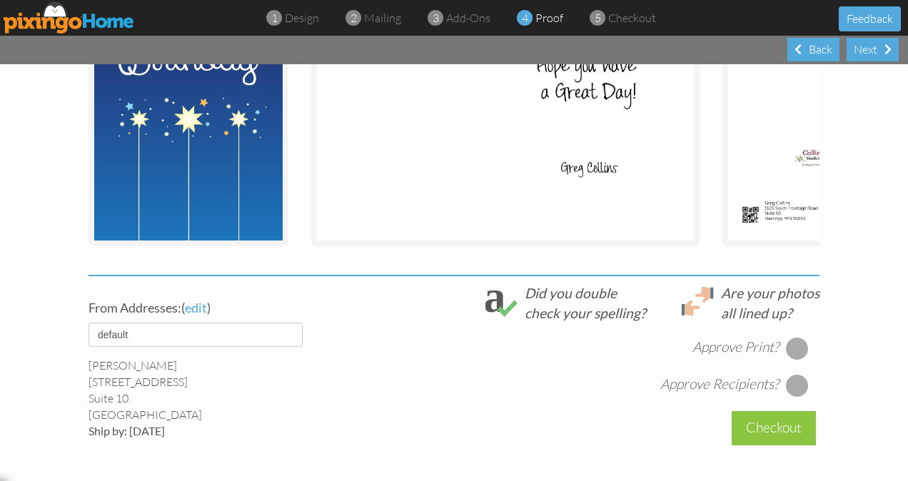
scroll to position [322, 0]
click at [794, 353] on div at bounding box center [797, 347] width 23 height 23
click at [793, 391] on div at bounding box center [797, 385] width 23 height 23
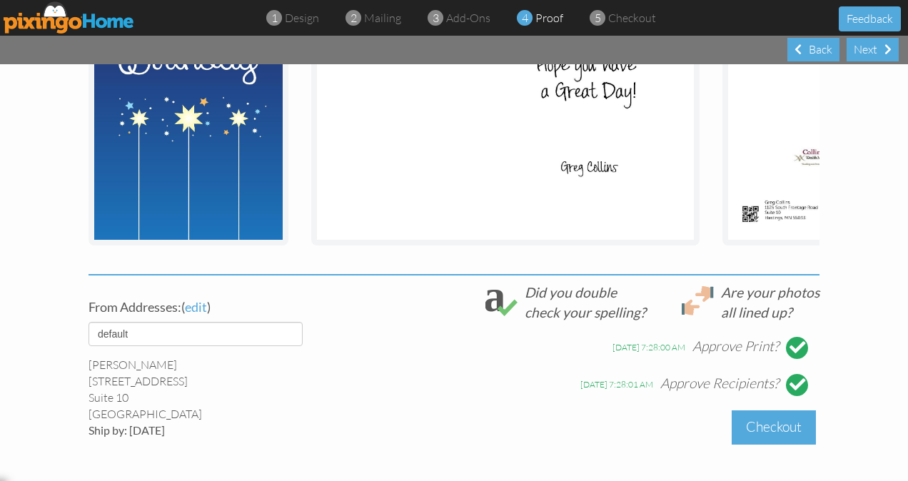
click at [783, 431] on div "Checkout" at bounding box center [774, 428] width 84 height 34
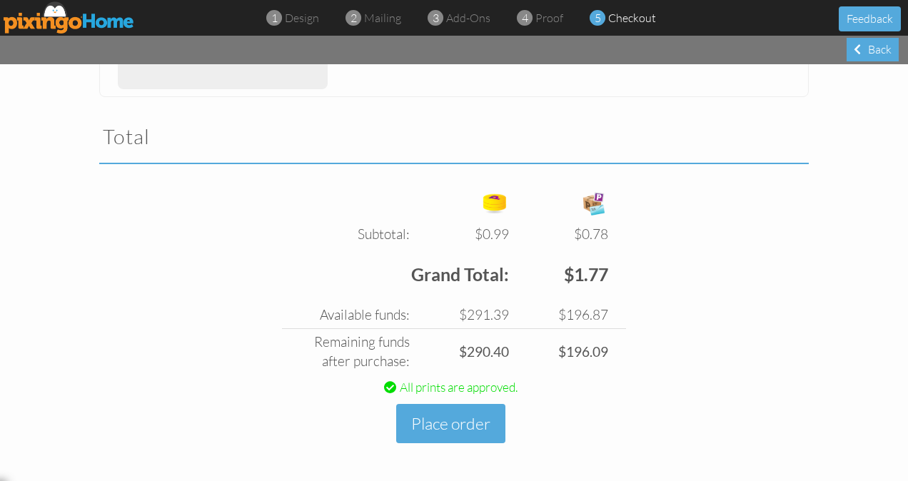
scroll to position [426, 0]
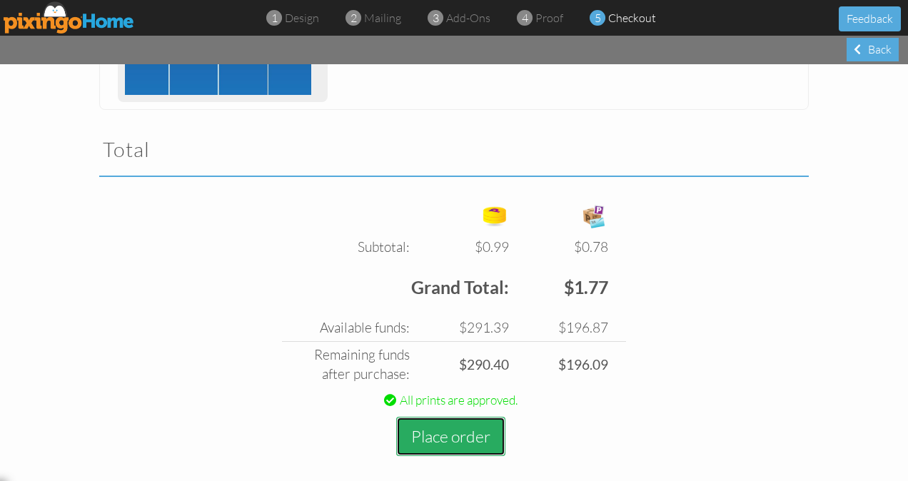
click at [431, 433] on button "Place order" at bounding box center [450, 436] width 109 height 39
